Goal: Task Accomplishment & Management: Use online tool/utility

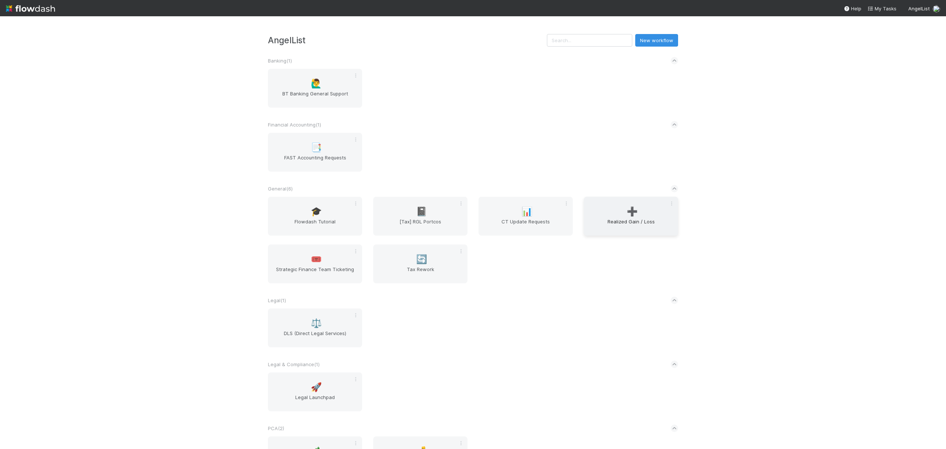
click at [624, 227] on span "Realized Gain / Loss" at bounding box center [631, 225] width 88 height 15
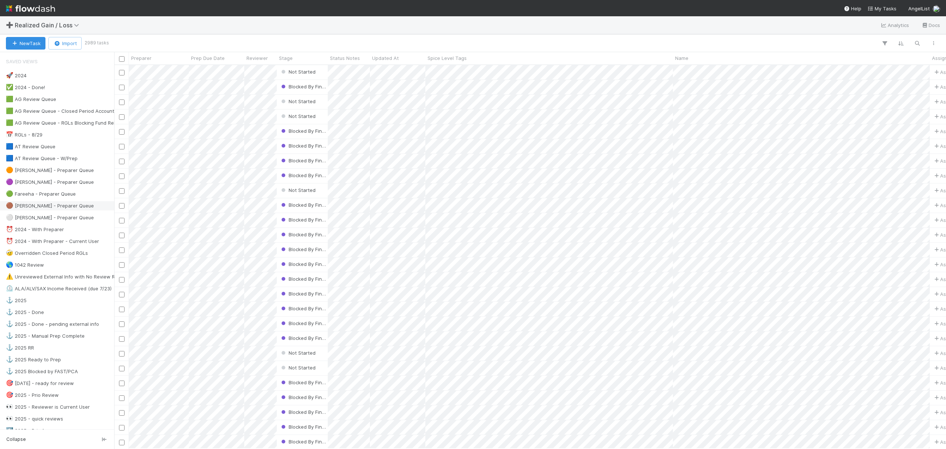
scroll to position [246, 0]
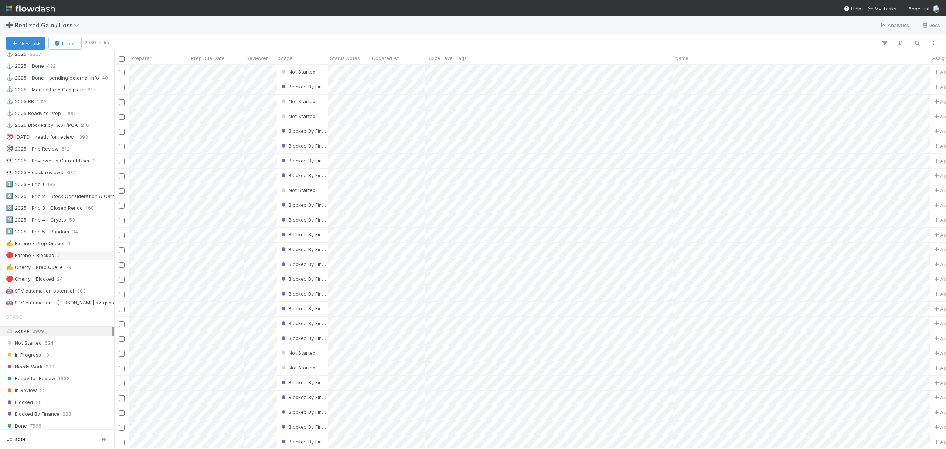
click at [61, 260] on div "🔴 Earene - Blocked 7" at bounding box center [59, 255] width 106 height 9
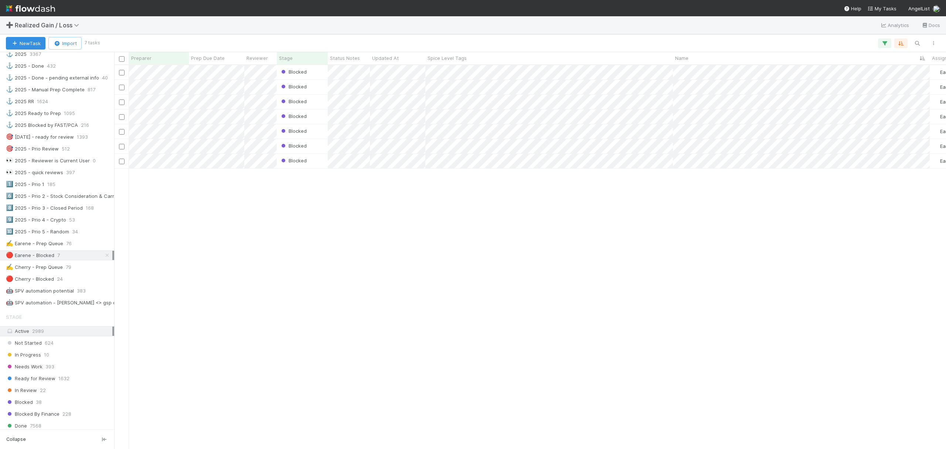
scroll to position [376, 825]
drag, startPoint x: 404, startPoint y: 412, endPoint x: 571, endPoint y: 448, distance: 171.4
click at [406, 413] on div "Blocked Earene Melo 0 1 0 1 2 0 Blocked Earene Melo 0 0 0 0 0 0 Blocked Earene …" at bounding box center [530, 256] width 832 height 383
click at [484, 262] on div "Blocked Earene Melo 0 1 0 1 2 0 Blocked Earene Melo 0 0 0 0 0 0 Blocked Earene …" at bounding box center [530, 256] width 832 height 383
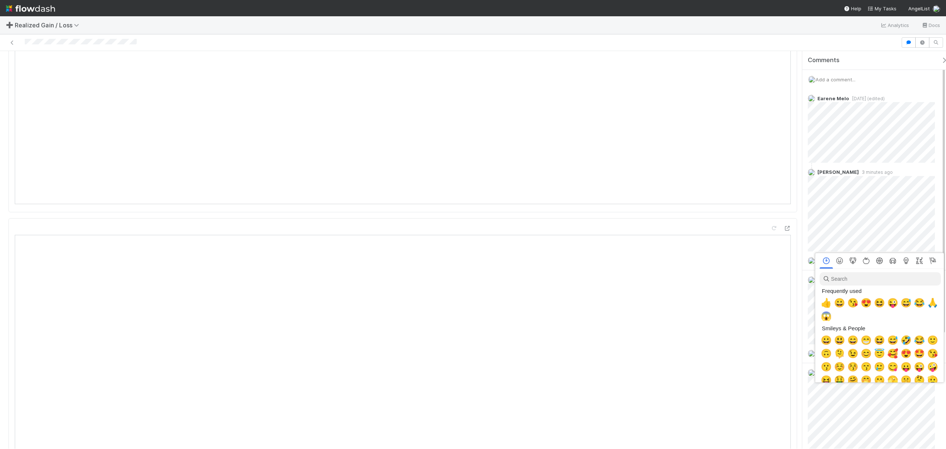
scroll to position [0, 4]
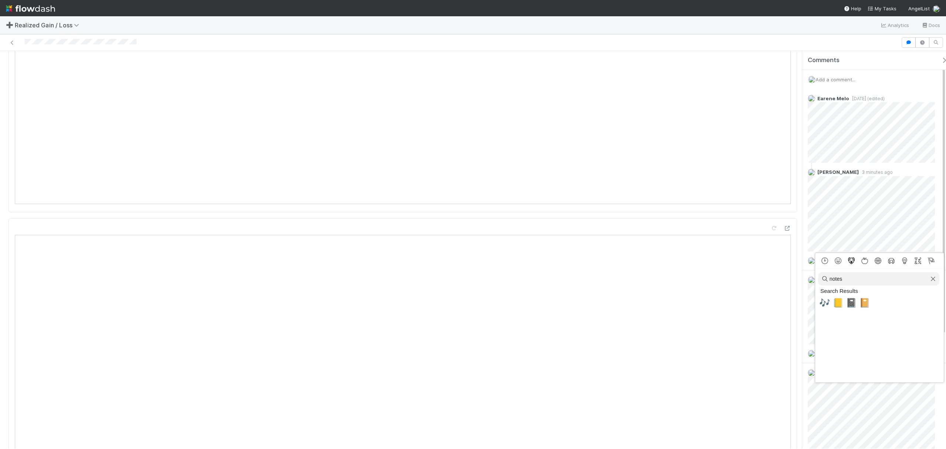
click at [845, 264] on button "Animals & Nature" at bounding box center [851, 260] width 13 height 7
drag, startPoint x: 850, startPoint y: 275, endPoint x: 744, endPoint y: 267, distance: 106.5
click at [765, 272] on div at bounding box center [473, 224] width 946 height 449
type input "write"
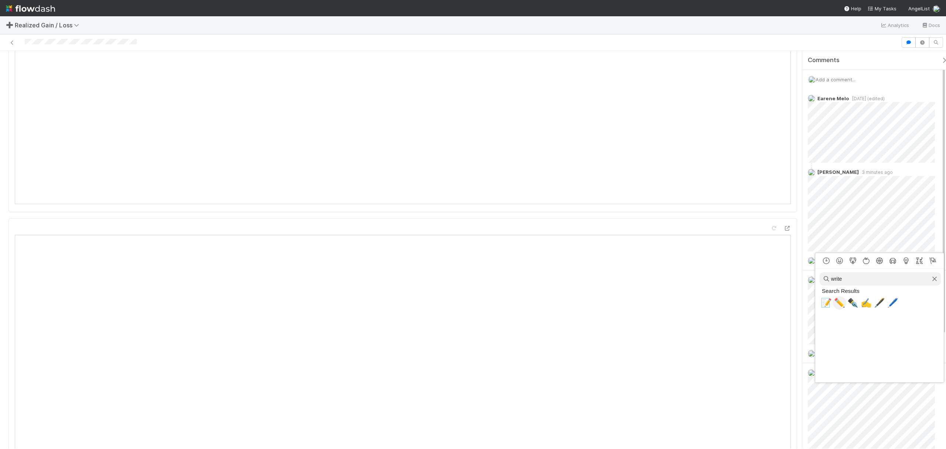
click at [834, 305] on span "✏️" at bounding box center [839, 303] width 11 height 10
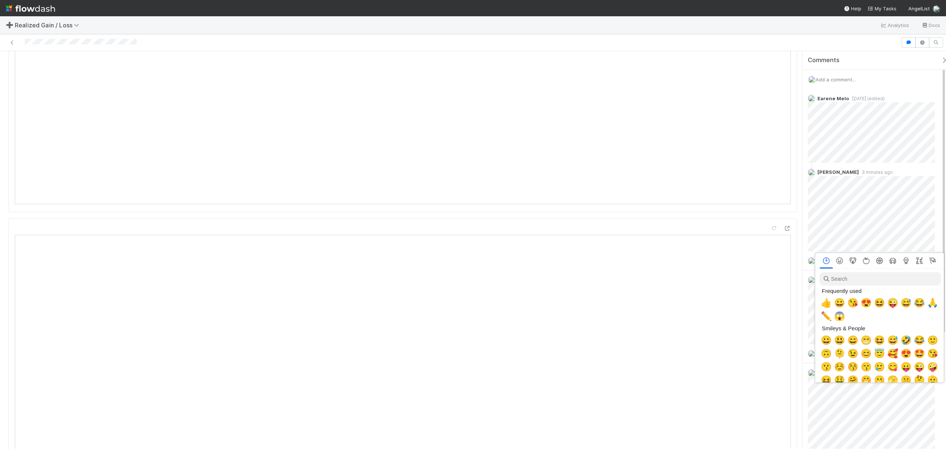
scroll to position [0, 4]
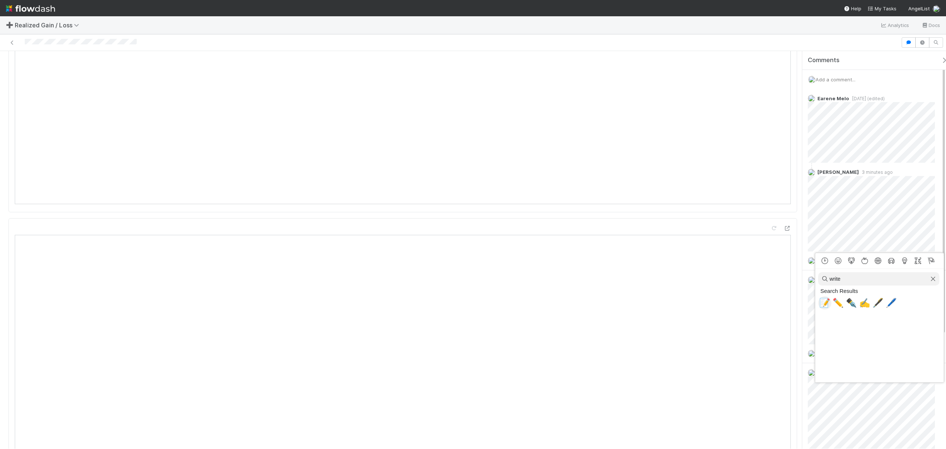
type input "write"
click at [827, 304] on span "📝" at bounding box center [825, 303] width 11 height 10
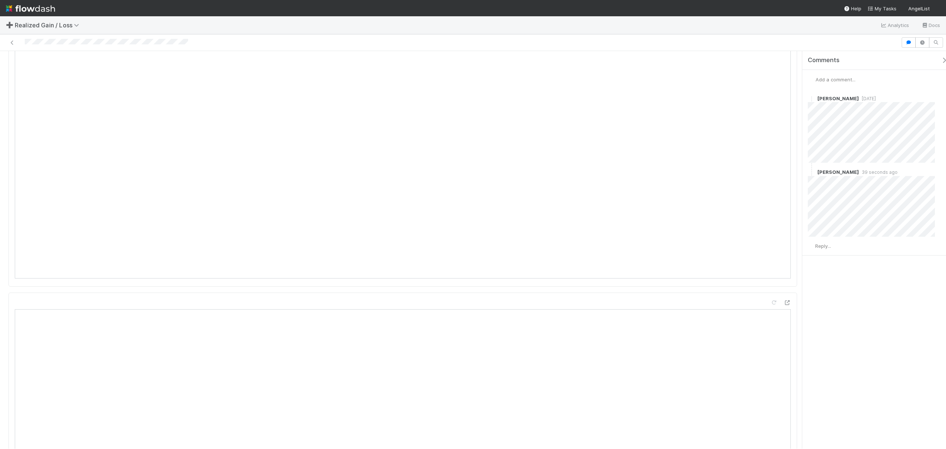
scroll to position [641, 0]
